Goal: Task Accomplishment & Management: Use online tool/utility

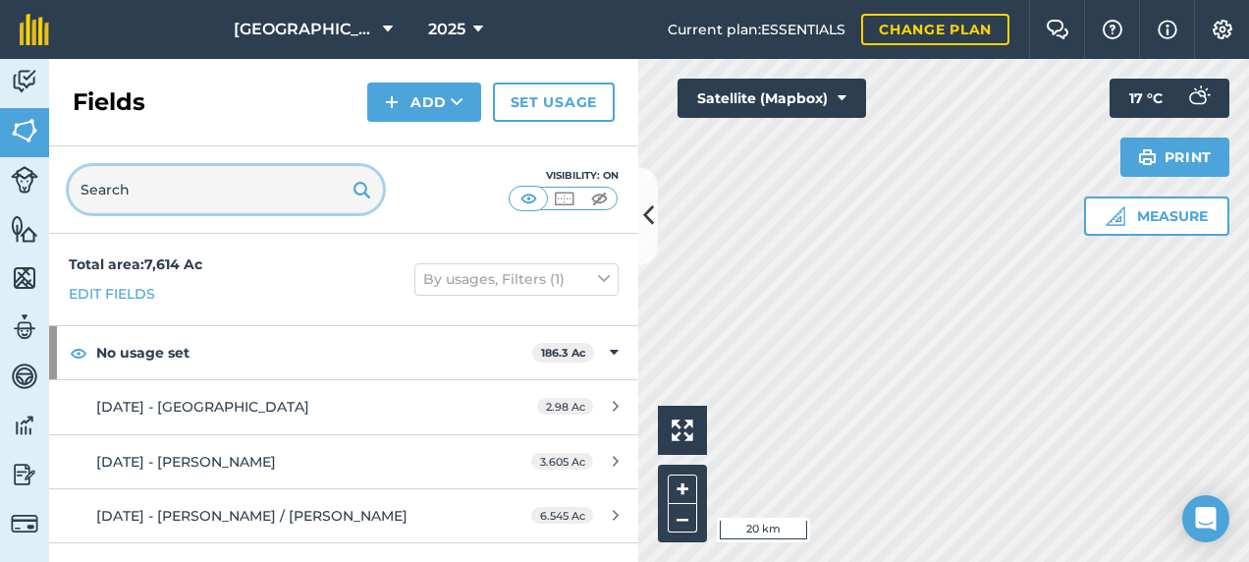
click at [213, 198] on input "text" at bounding box center [226, 189] width 314 height 47
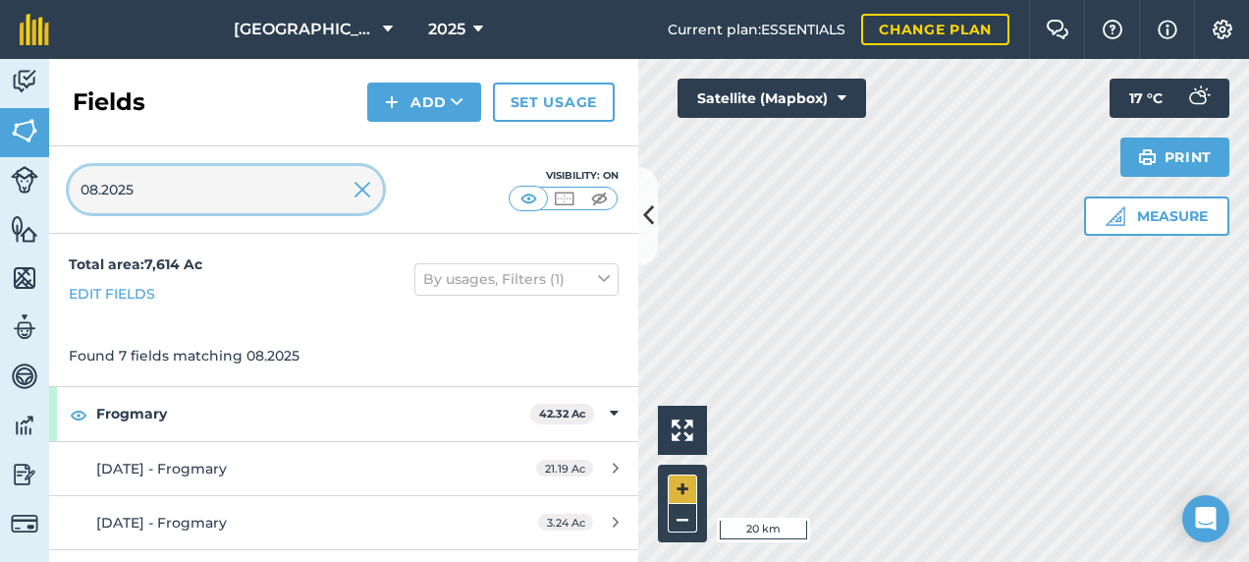
type input "08.2025"
click at [681, 488] on button "+" at bounding box center [682, 488] width 29 height 29
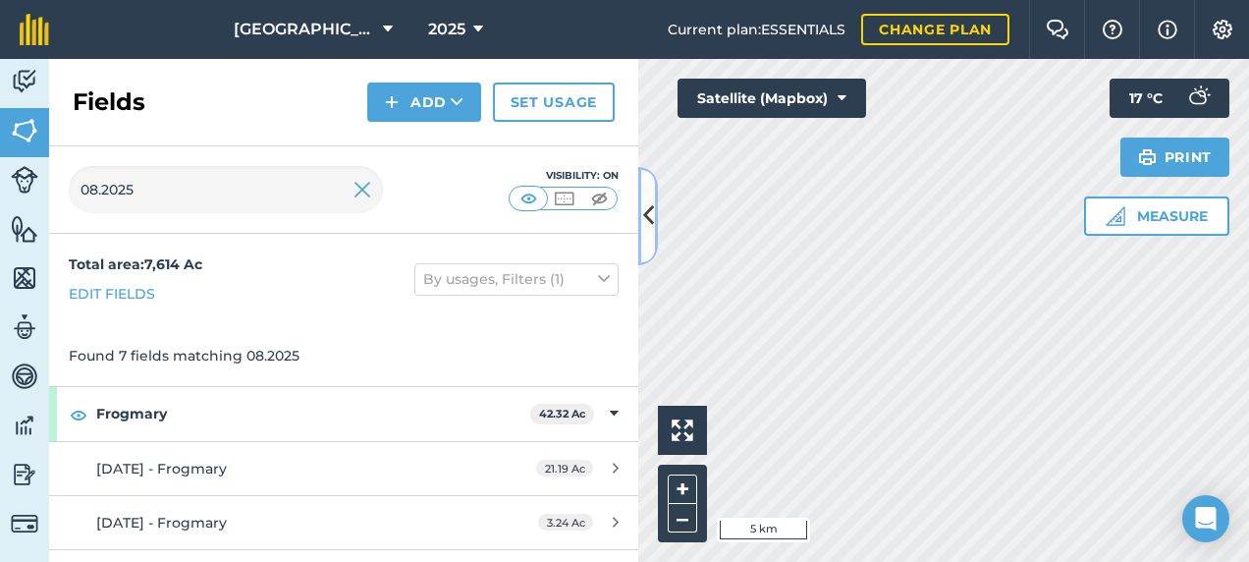
click at [644, 204] on icon at bounding box center [648, 215] width 11 height 34
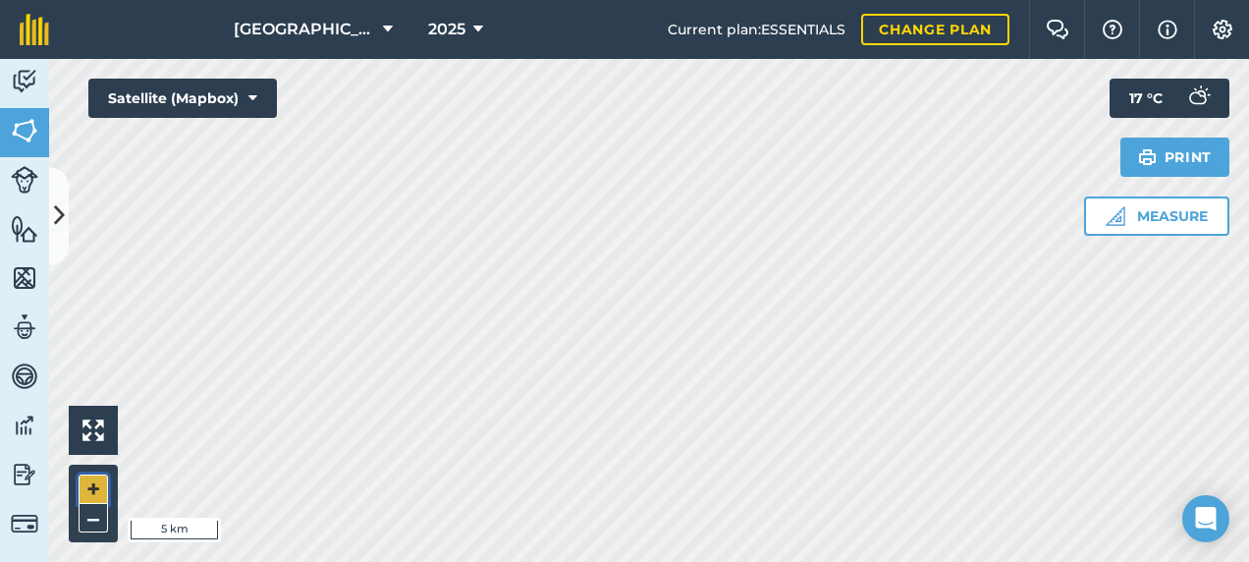
click at [83, 486] on button "+" at bounding box center [93, 488] width 29 height 29
click at [83, 484] on button "+" at bounding box center [93, 488] width 29 height 29
click at [105, 479] on button "+" at bounding box center [93, 488] width 29 height 29
click at [104, 479] on button "+" at bounding box center [93, 488] width 29 height 29
click at [89, 485] on button "+" at bounding box center [93, 488] width 29 height 29
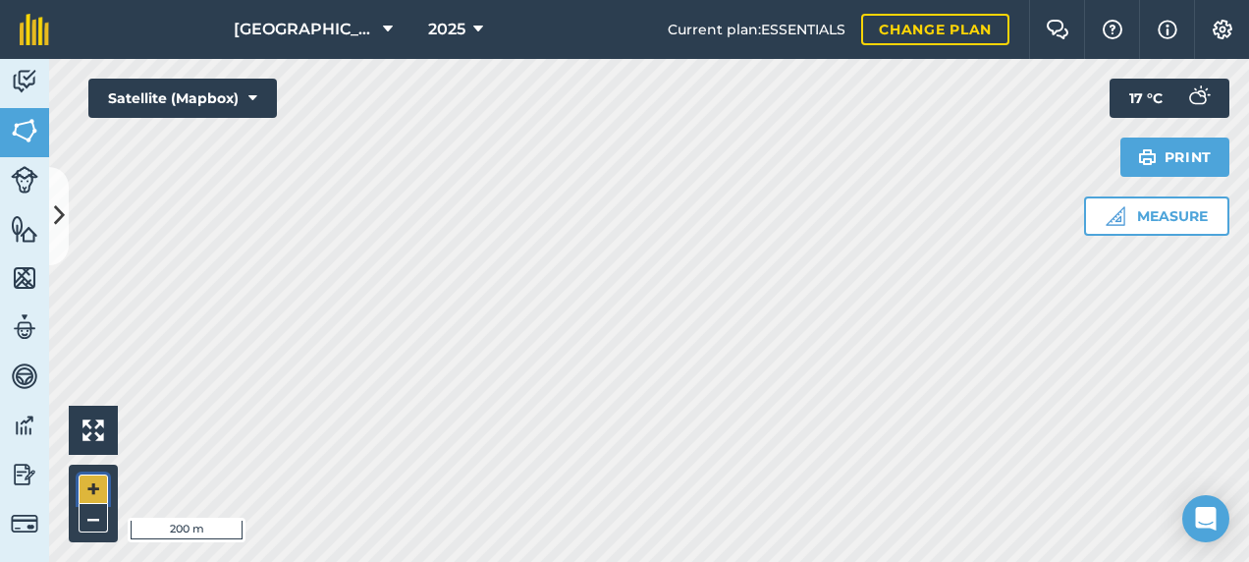
click at [86, 487] on button "+" at bounding box center [93, 488] width 29 height 29
